Goal: Information Seeking & Learning: Check status

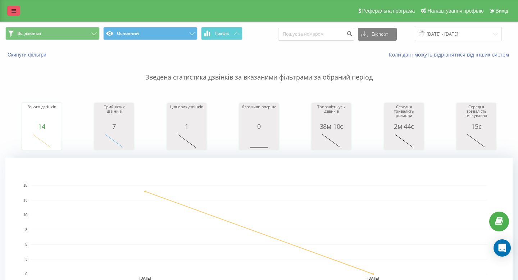
click at [13, 13] on icon at bounding box center [14, 10] width 4 height 5
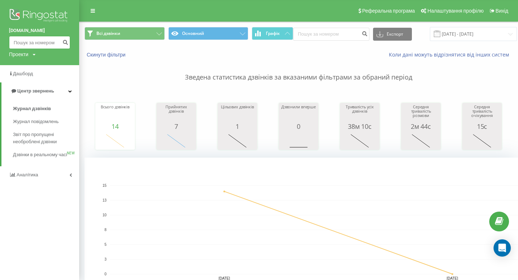
click at [27, 41] on input at bounding box center [39, 42] width 61 height 13
paste input "0972175376"
type input "0972175376"
click at [64, 45] on button "submit" at bounding box center [65, 42] width 10 height 13
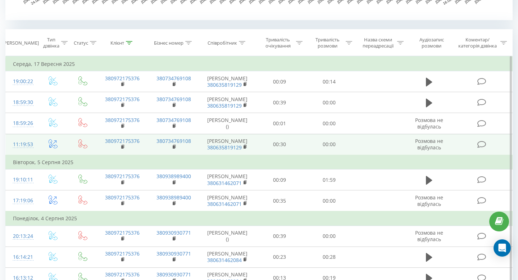
scroll to position [265, 0]
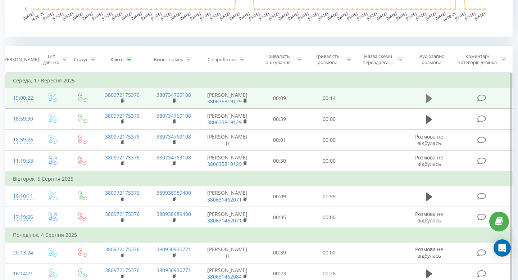
click at [432, 102] on button at bounding box center [428, 98] width 11 height 11
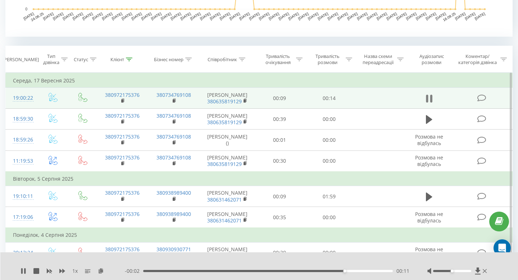
click at [428, 102] on icon at bounding box center [429, 98] width 6 height 10
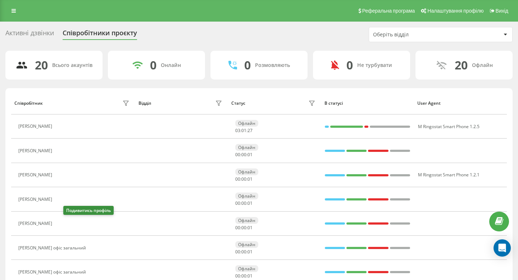
click at [63, 224] on icon at bounding box center [60, 223] width 6 height 6
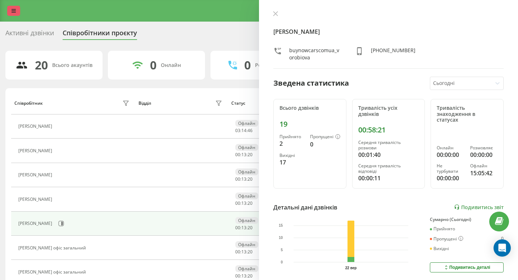
click at [11, 14] on link at bounding box center [13, 11] width 13 height 10
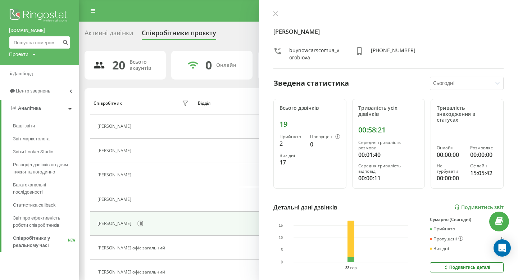
click at [37, 45] on input at bounding box center [39, 42] width 61 height 13
paste input "0982452465"
type input "0982452465"
click at [64, 42] on icon "submit" at bounding box center [65, 41] width 6 height 4
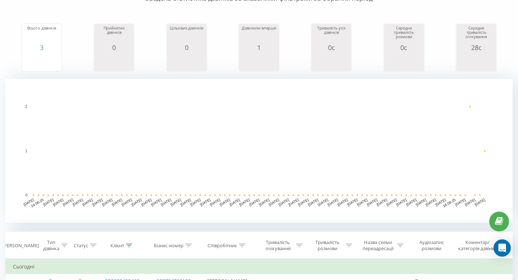
scroll to position [246, 0]
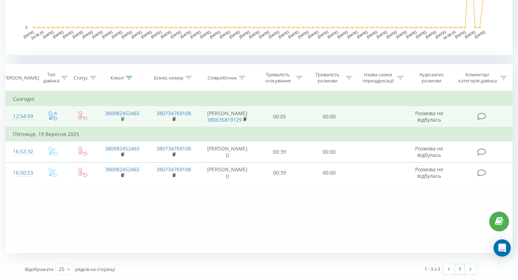
click at [122, 121] on rect at bounding box center [122, 119] width 2 height 3
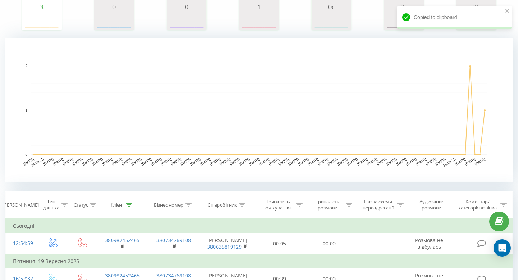
scroll to position [0, 0]
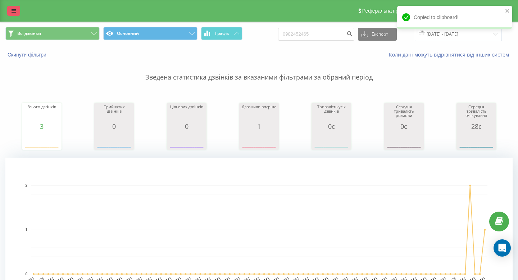
click at [15, 8] on icon at bounding box center [14, 10] width 4 height 5
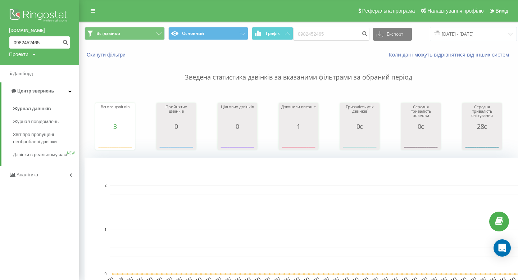
click at [35, 39] on input "0982452465" at bounding box center [39, 42] width 61 height 13
paste input "71155151"
type input "0971155151"
click at [65, 41] on icon "submit" at bounding box center [65, 41] width 6 height 4
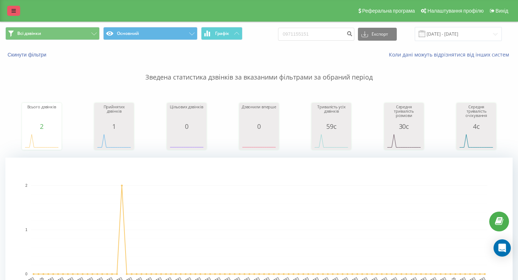
click at [13, 12] on icon at bounding box center [14, 10] width 4 height 5
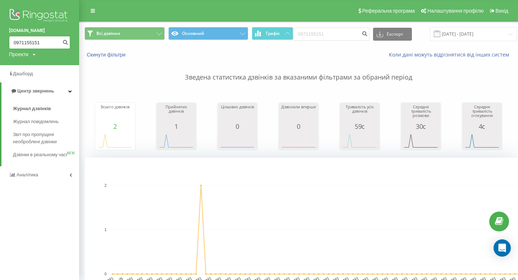
click at [33, 43] on input "0971155151" at bounding box center [39, 42] width 61 height 13
paste input "632910754"
type input "0632910754"
click at [64, 40] on icon "submit" at bounding box center [65, 41] width 6 height 4
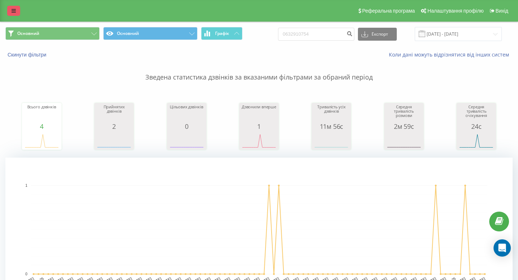
click at [11, 9] on link at bounding box center [13, 11] width 13 height 10
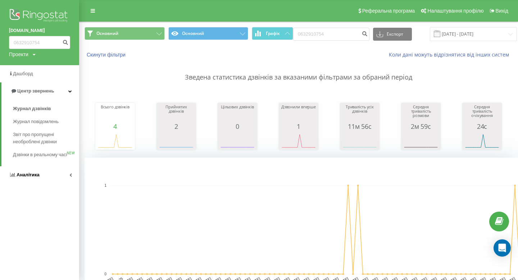
click at [25, 177] on span "Аналiтика" at bounding box center [28, 174] width 23 height 5
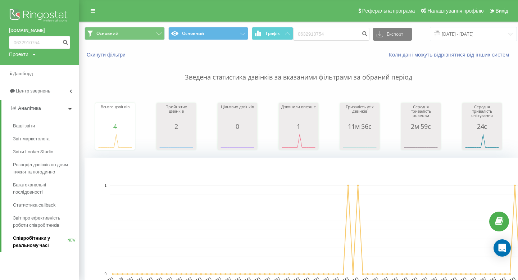
click at [29, 242] on span "Співробітники у реальному часі" at bounding box center [40, 241] width 55 height 14
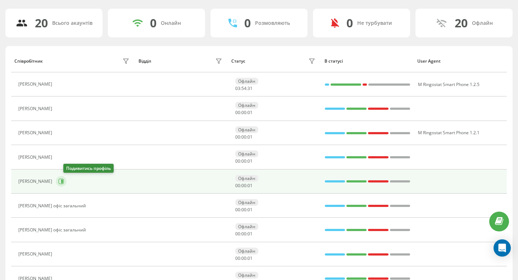
click at [64, 183] on icon at bounding box center [61, 181] width 6 height 6
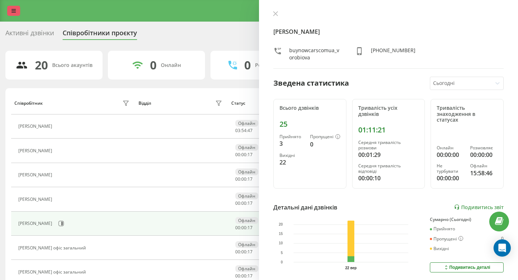
click at [16, 9] on link at bounding box center [13, 11] width 13 height 10
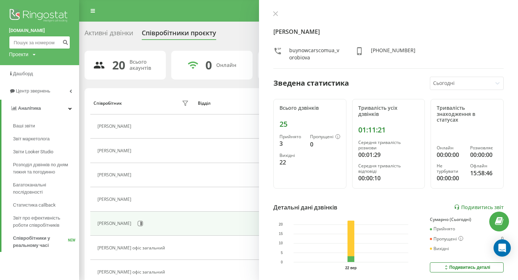
click at [33, 44] on input at bounding box center [39, 42] width 61 height 13
paste input "0956047788"
type input "0956047788"
click at [66, 43] on icon "submit" at bounding box center [65, 41] width 6 height 4
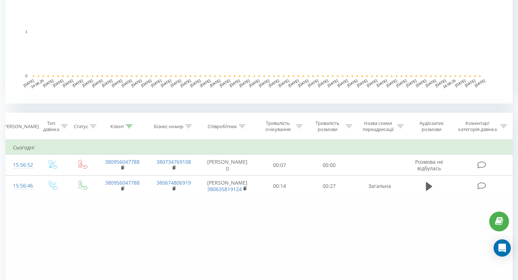
scroll to position [246, 0]
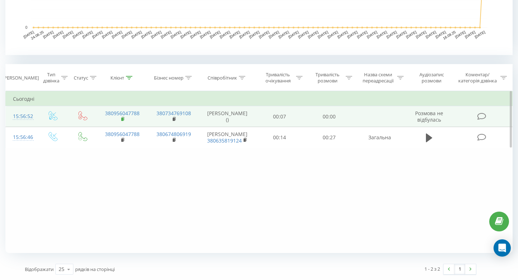
click at [124, 120] on icon at bounding box center [123, 118] width 3 height 3
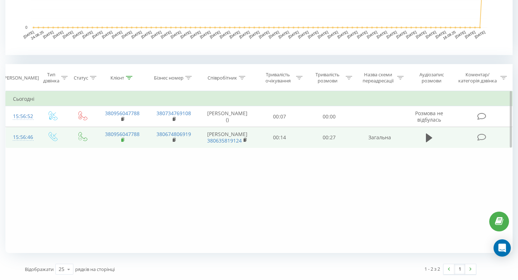
click at [122, 139] on rect at bounding box center [122, 139] width 2 height 3
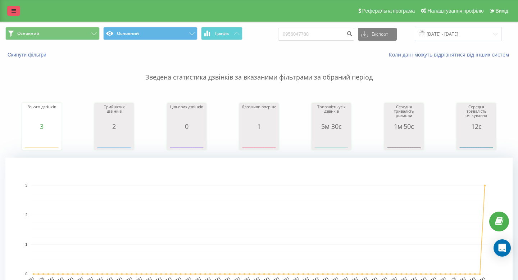
click at [12, 6] on link at bounding box center [13, 11] width 13 height 10
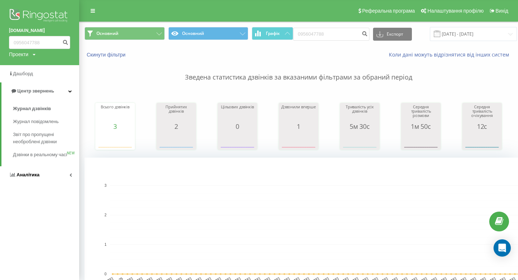
click at [40, 182] on link "Аналiтика" at bounding box center [39, 174] width 79 height 17
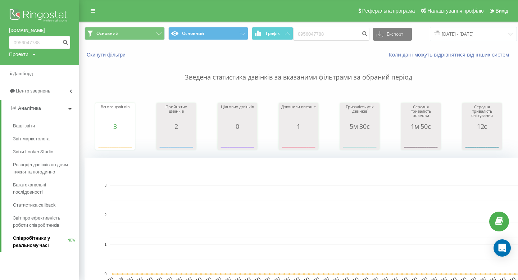
click at [41, 237] on span "Співробітники у реальному часі" at bounding box center [40, 241] width 55 height 14
